Goal: Information Seeking & Learning: Learn about a topic

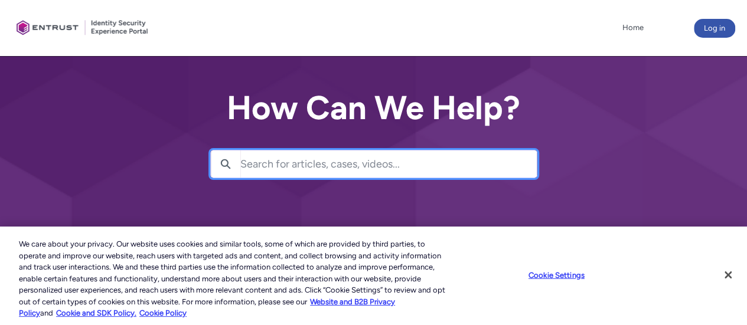
click at [302, 159] on input "Search for articles, cases, videos..." at bounding box center [388, 164] width 296 height 27
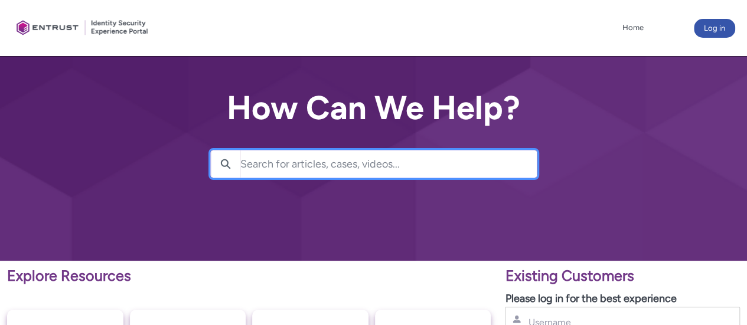
click at [367, 158] on input "Search for articles, cases, videos..." at bounding box center [388, 164] width 296 height 27
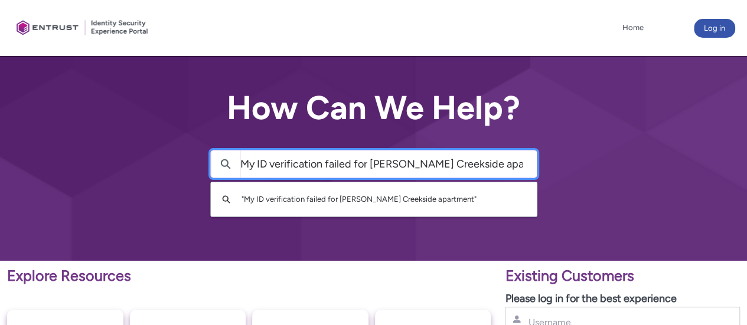
type input "My ID verification failed for [PERSON_NAME] Creekside apartment"
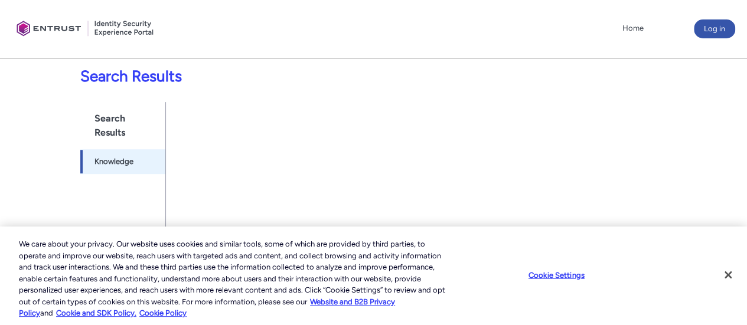
scroll to position [199, 0]
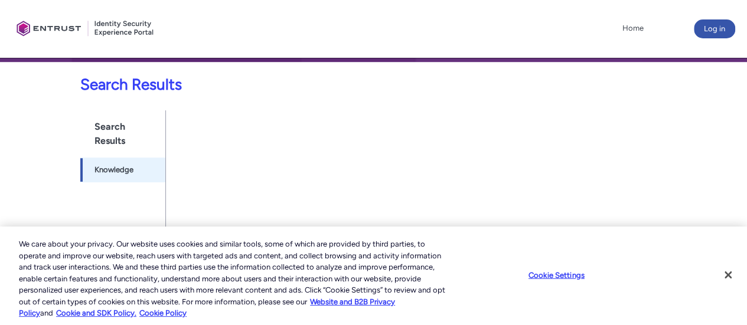
click at [124, 133] on h1 "Search Results" at bounding box center [122, 133] width 85 height 47
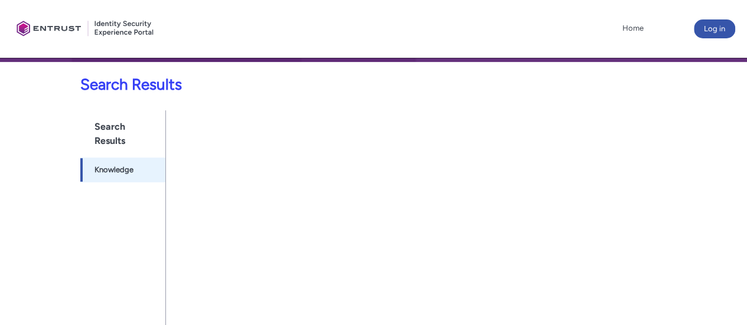
click at [110, 139] on h1 "Search Results" at bounding box center [122, 133] width 85 height 47
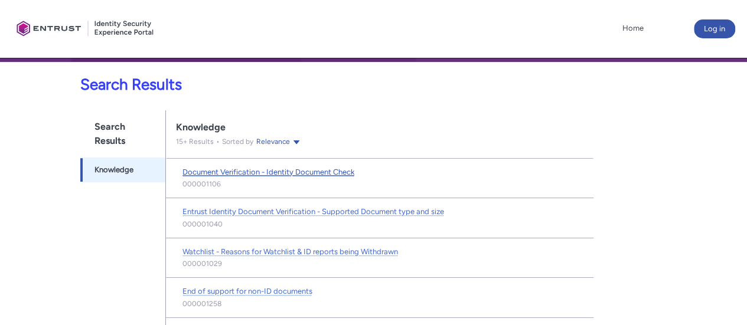
scroll to position [220, 0]
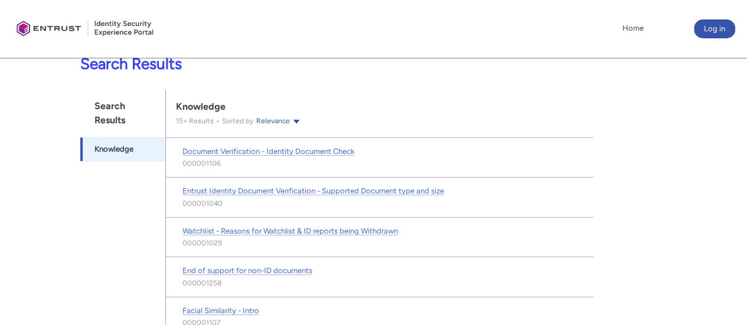
click at [110, 107] on h1 "Search Results" at bounding box center [122, 113] width 85 height 47
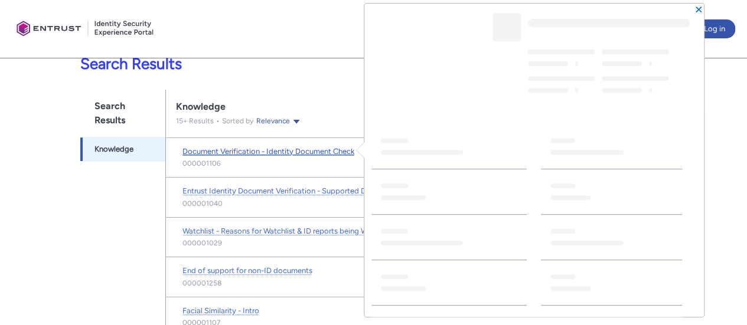
click at [345, 150] on span "Document Verification - Identity Document Check" at bounding box center [268, 151] width 172 height 9
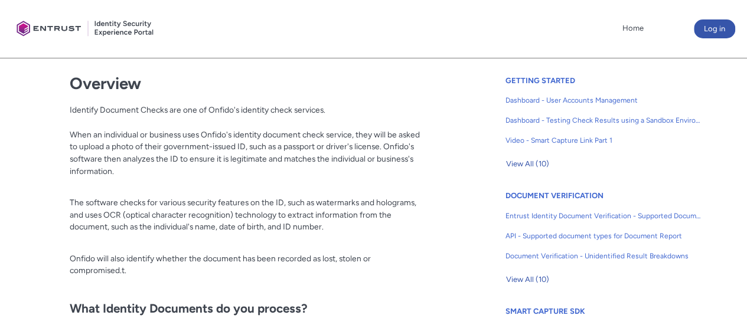
scroll to position [291, 0]
